Goal: Information Seeking & Learning: Check status

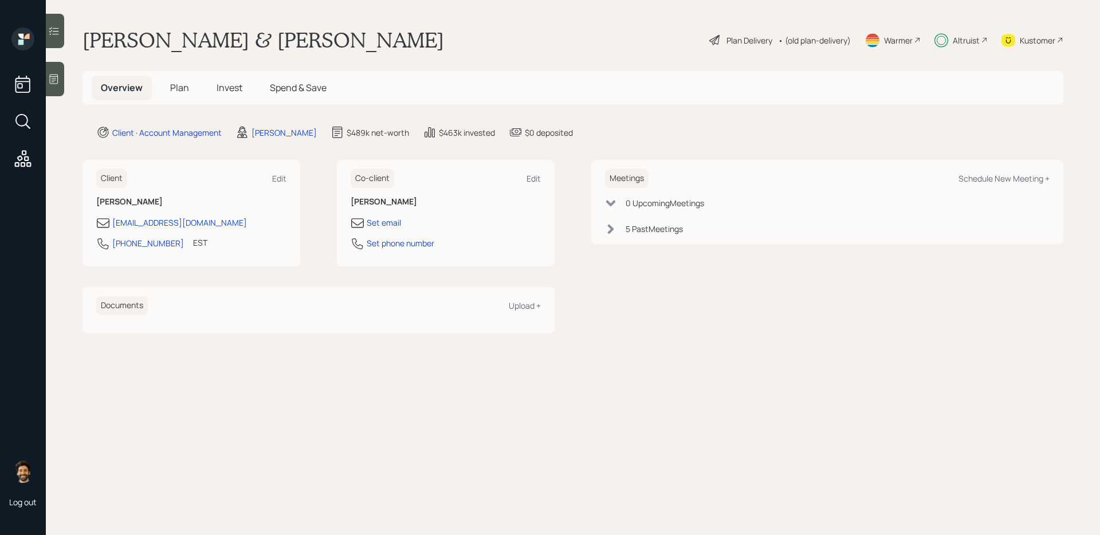
click at [238, 90] on span "Invest" at bounding box center [229, 87] width 26 height 13
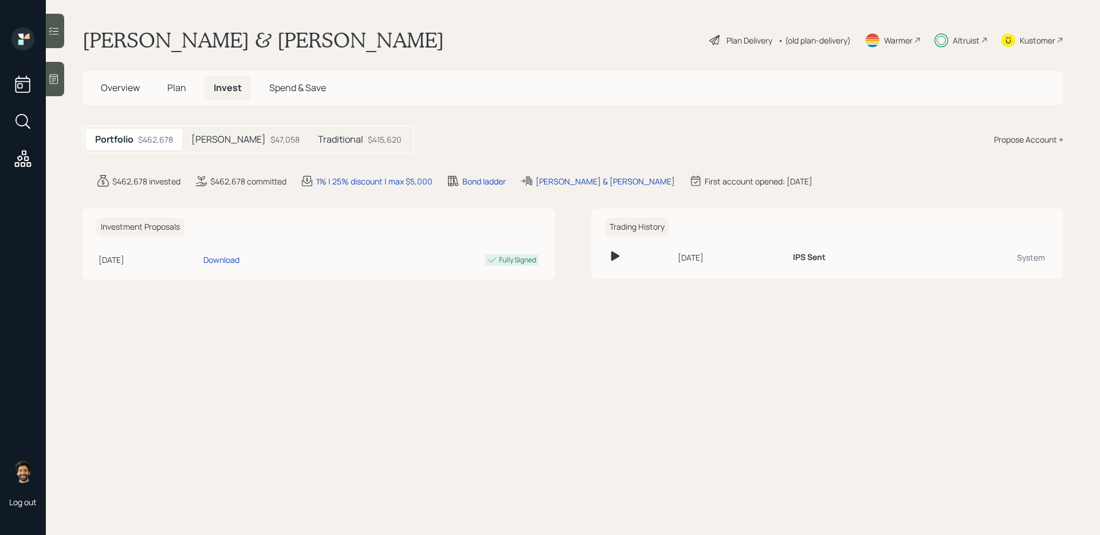
click at [270, 134] on div "$47,058" at bounding box center [284, 139] width 29 height 12
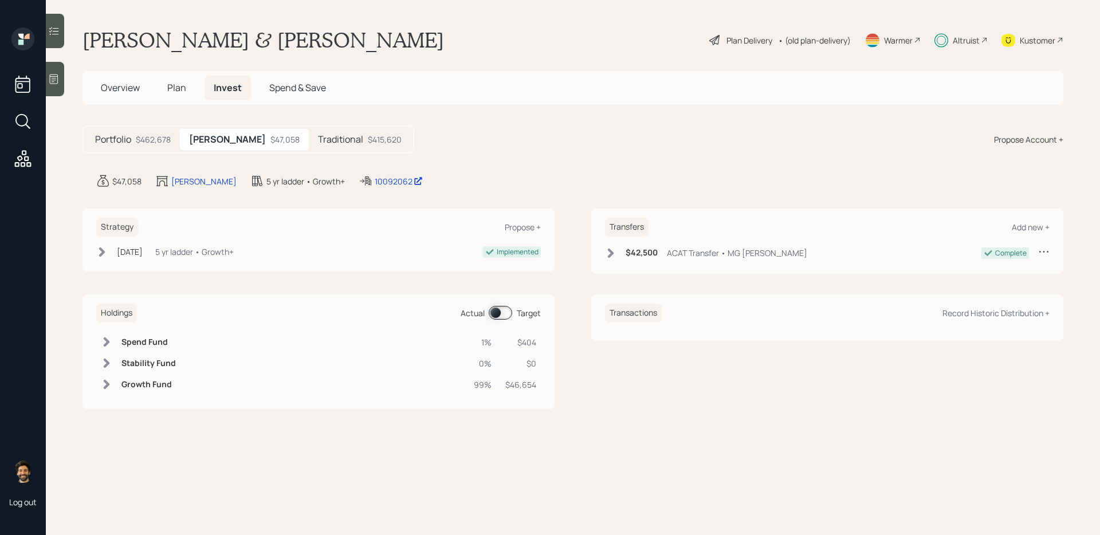
click at [309, 131] on div "Traditional $415,620" at bounding box center [360, 139] width 102 height 21
